Goal: Find specific page/section

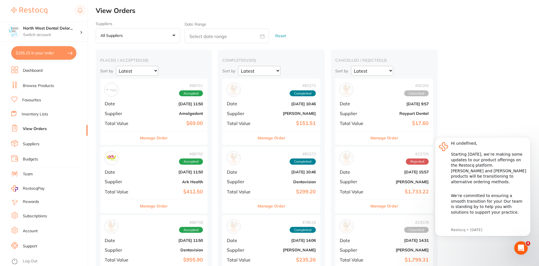
click at [40, 72] on link "Dashboard" at bounding box center [33, 71] width 20 height 6
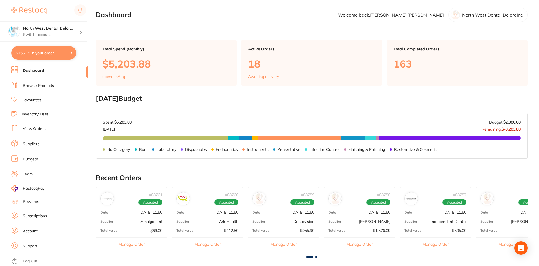
click at [41, 89] on li "Browse Products" at bounding box center [49, 86] width 76 height 8
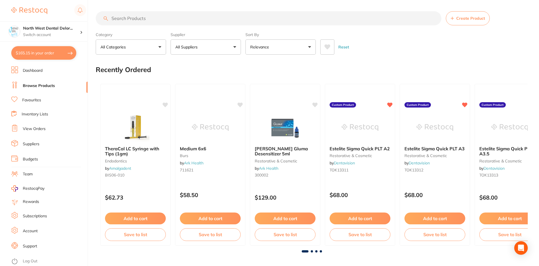
click at [149, 20] on input "search" at bounding box center [269, 18] width 346 height 14
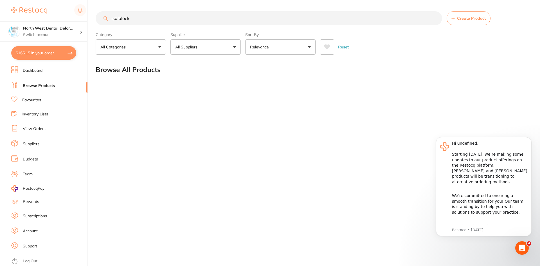
type input "iso block"
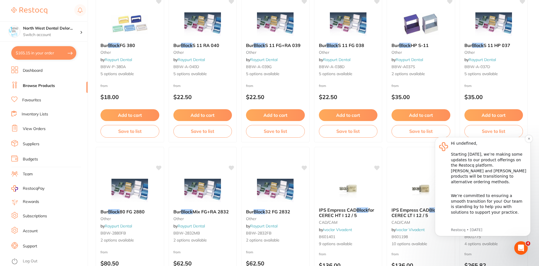
scroll to position [1097, 0]
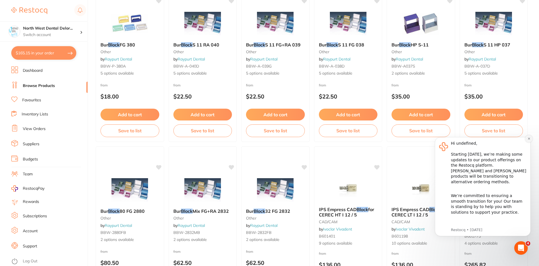
click at [529, 140] on icon "Dismiss notification" at bounding box center [528, 138] width 3 height 3
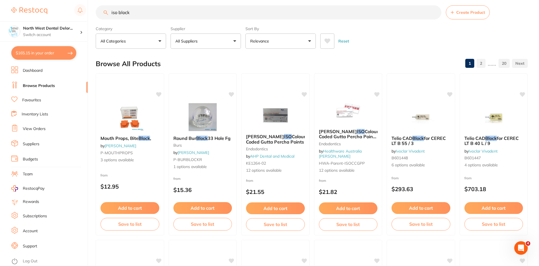
scroll to position [0, 0]
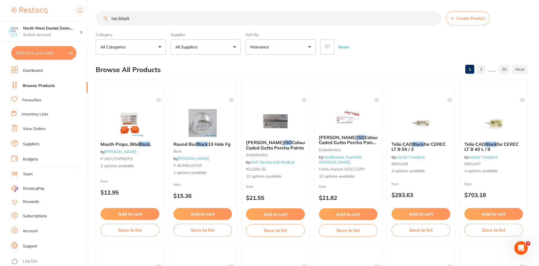
drag, startPoint x: 146, startPoint y: 19, endPoint x: 105, endPoint y: 21, distance: 41.4
click at [105, 21] on div "iso block Create Product" at bounding box center [312, 18] width 432 height 14
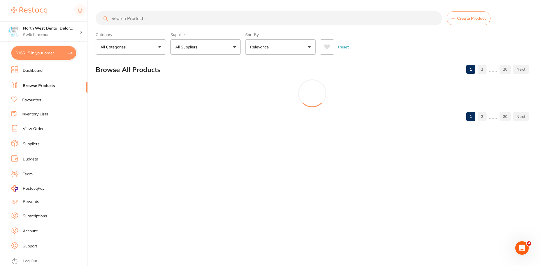
click at [180, 46] on p "All Suppliers" at bounding box center [187, 47] width 24 height 6
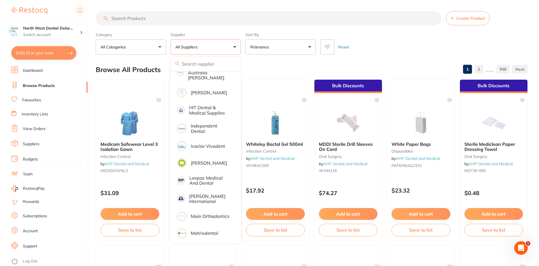
scroll to position [302, 0]
click at [199, 90] on p "[PERSON_NAME]" at bounding box center [209, 92] width 36 height 5
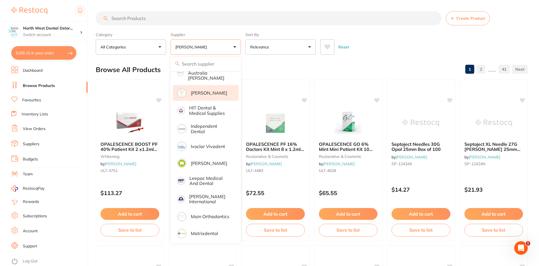
scroll to position [0, 0]
